Goal: Book appointment/travel/reservation

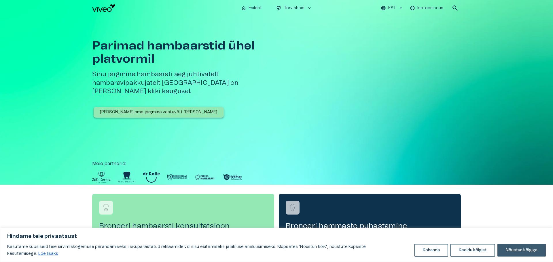
click at [518, 249] on button "Nõustun kõigiga" at bounding box center [521, 250] width 48 height 13
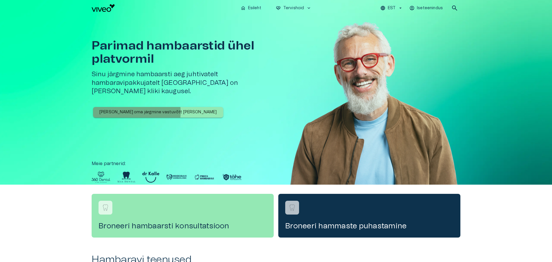
click at [119, 109] on p "[PERSON_NAME] oma järgmine vastuvõtt [PERSON_NAME]" at bounding box center [157, 112] width 117 height 6
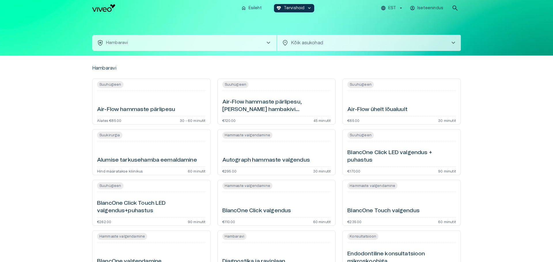
click at [292, 44] on body "Hindame teie privaatsust Kasutame küpsiseid teie sirvimiskogemuse parandamiseks…" at bounding box center [276, 131] width 553 height 262
